Goal: Task Accomplishment & Management: Manage account settings

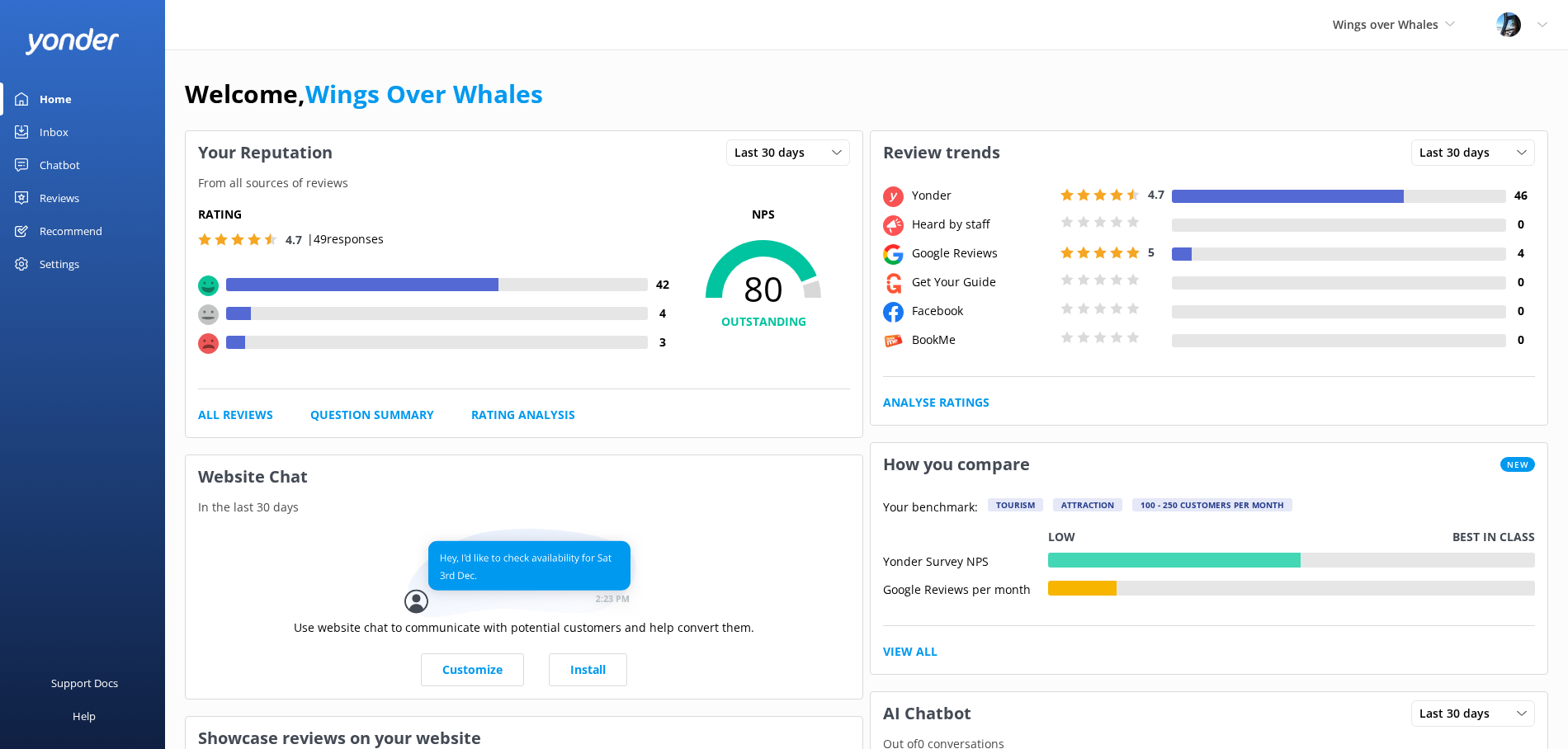
click at [66, 189] on div "Reviews" at bounding box center [60, 197] width 40 height 33
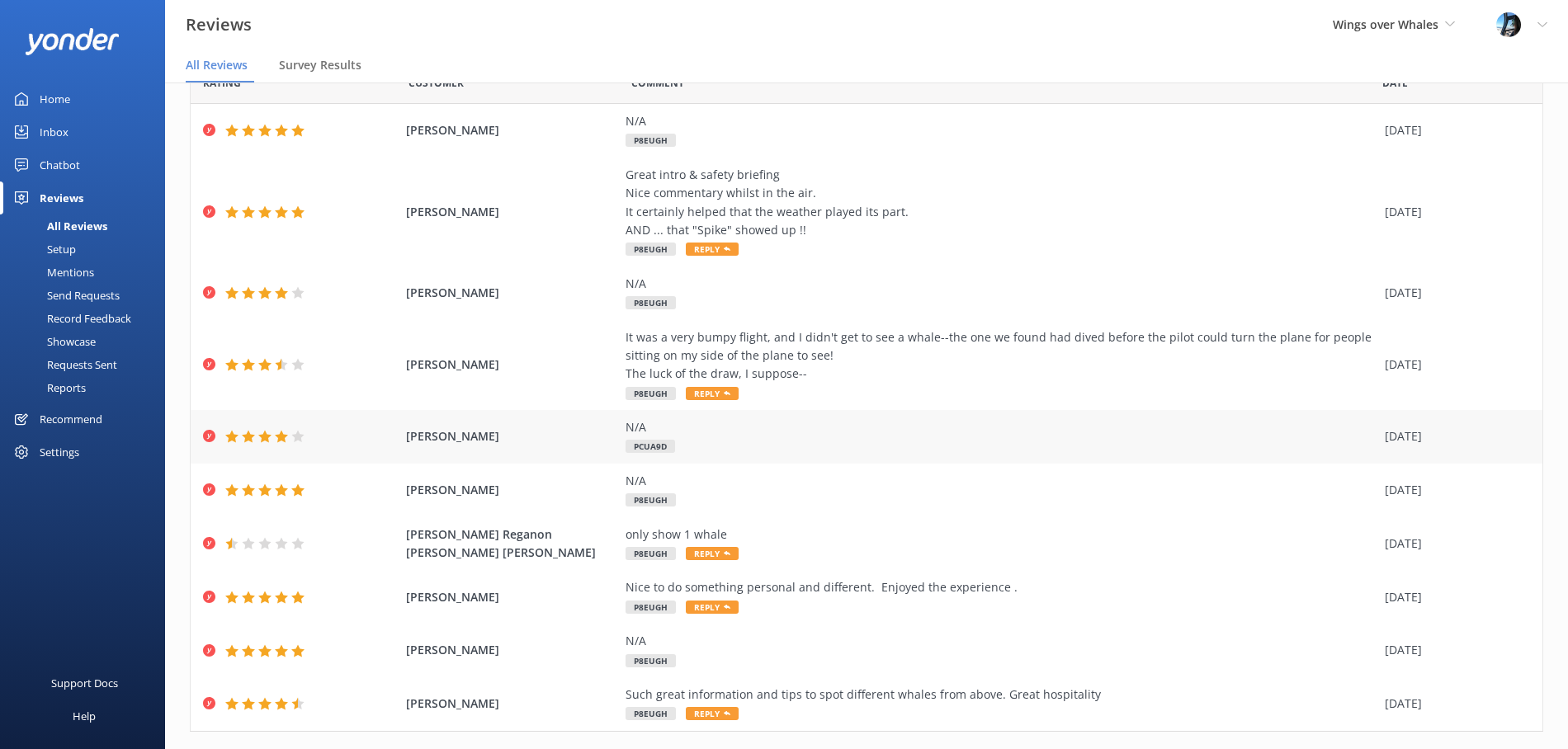
scroll to position [116, 0]
